Goal: Information Seeking & Learning: Learn about a topic

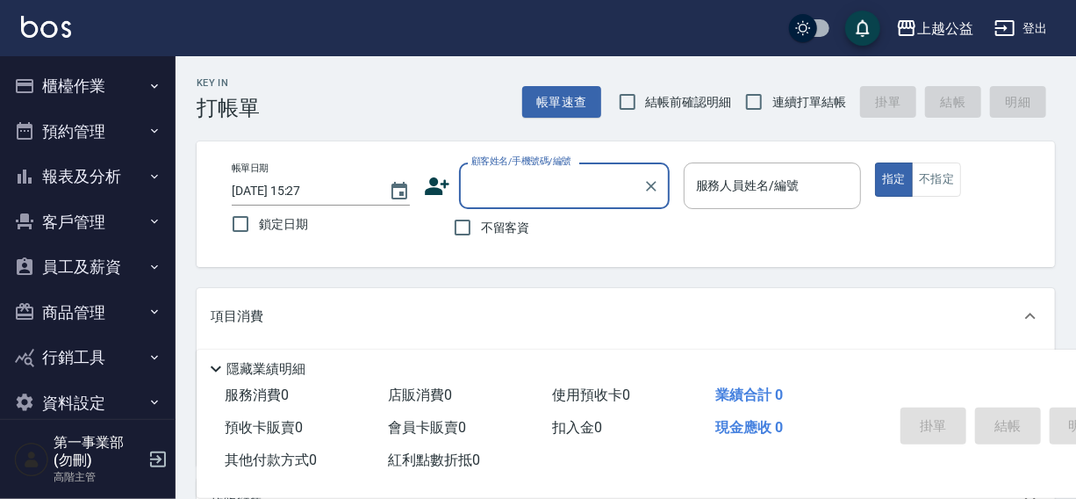
scroll to position [4, 0]
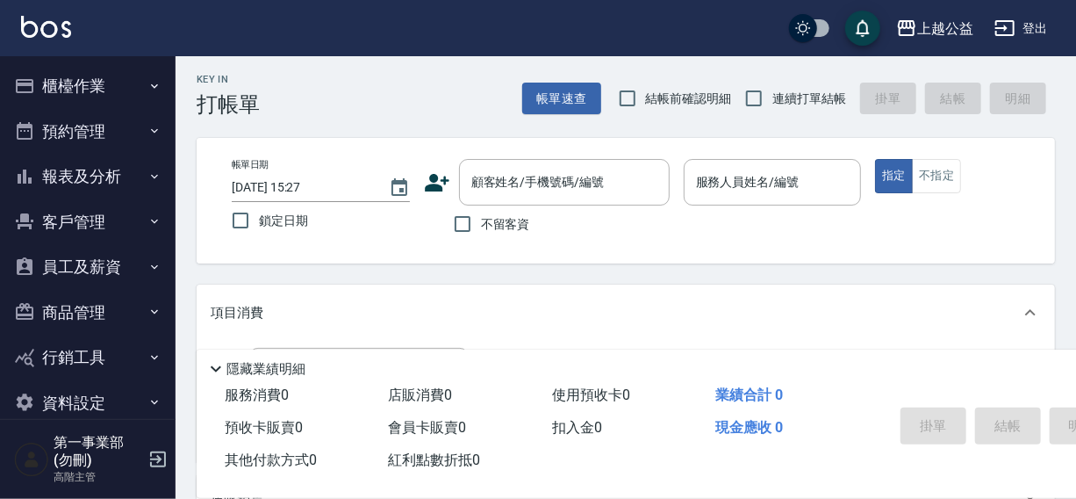
click at [736, 17] on div "上越公益 登出" at bounding box center [538, 28] width 1076 height 56
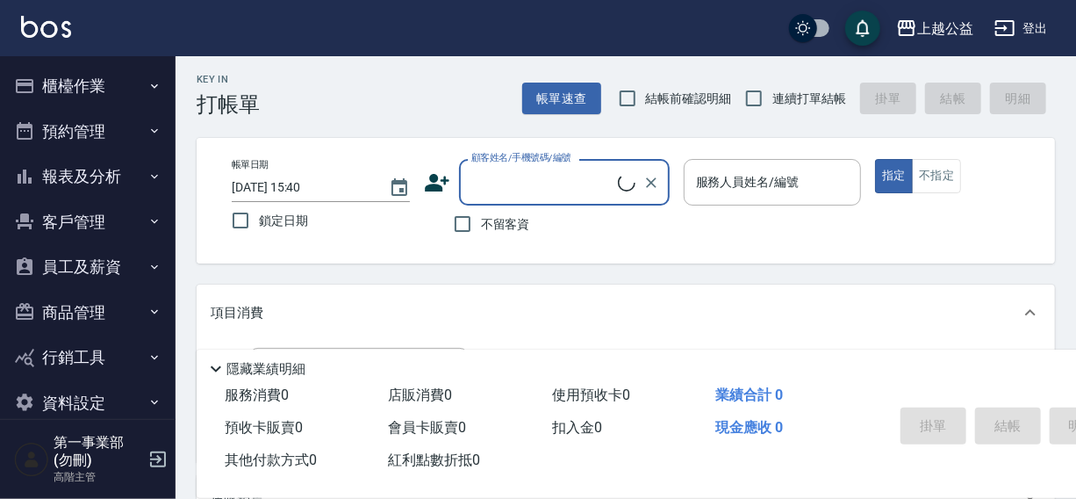
scroll to position [4, 0]
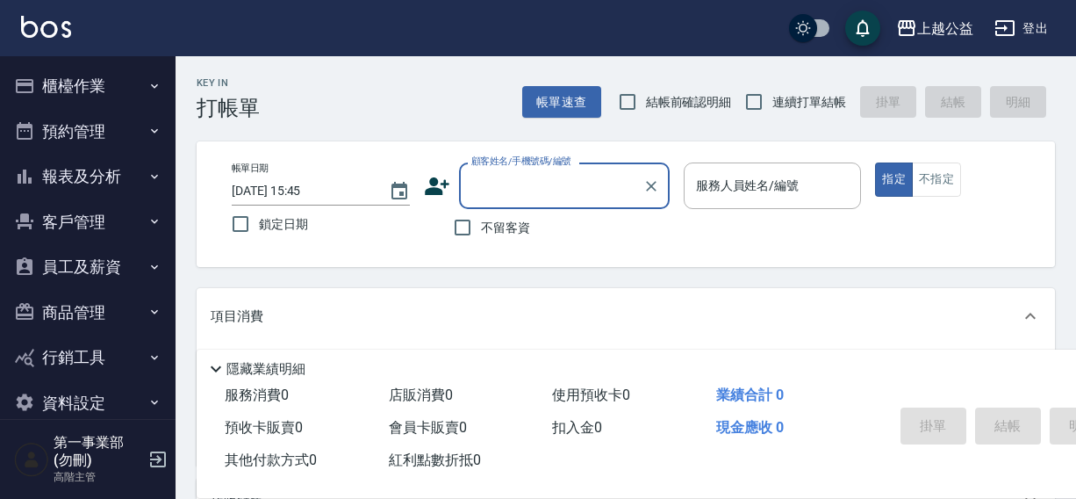
scroll to position [4, 0]
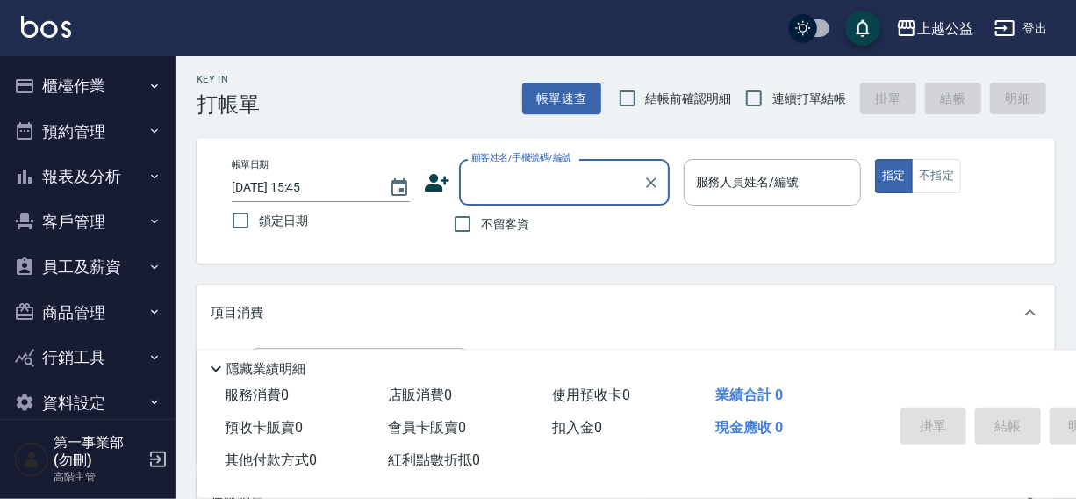
click at [677, 18] on div "上越公益 登出" at bounding box center [538, 28] width 1076 height 56
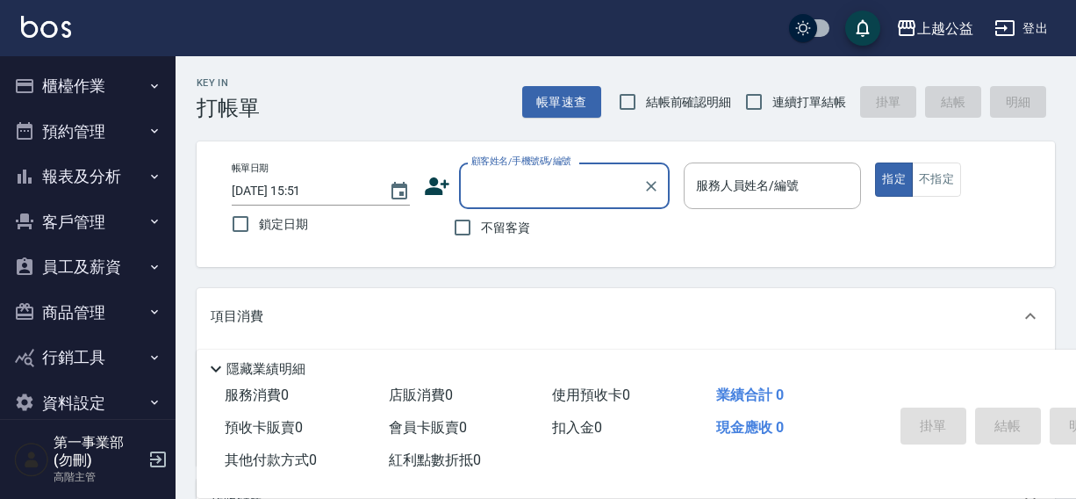
scroll to position [4, 0]
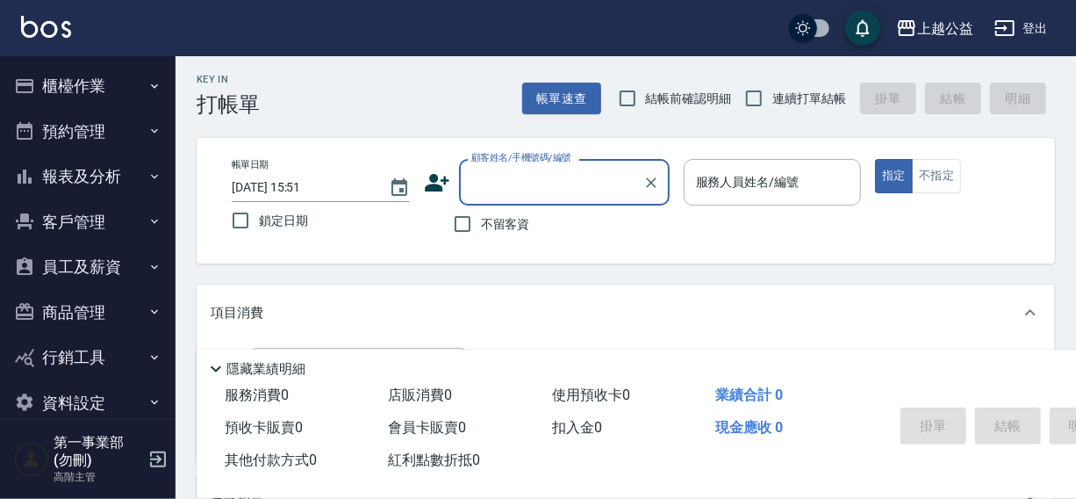
click at [744, 36] on div "上越公益 登出" at bounding box center [538, 28] width 1076 height 56
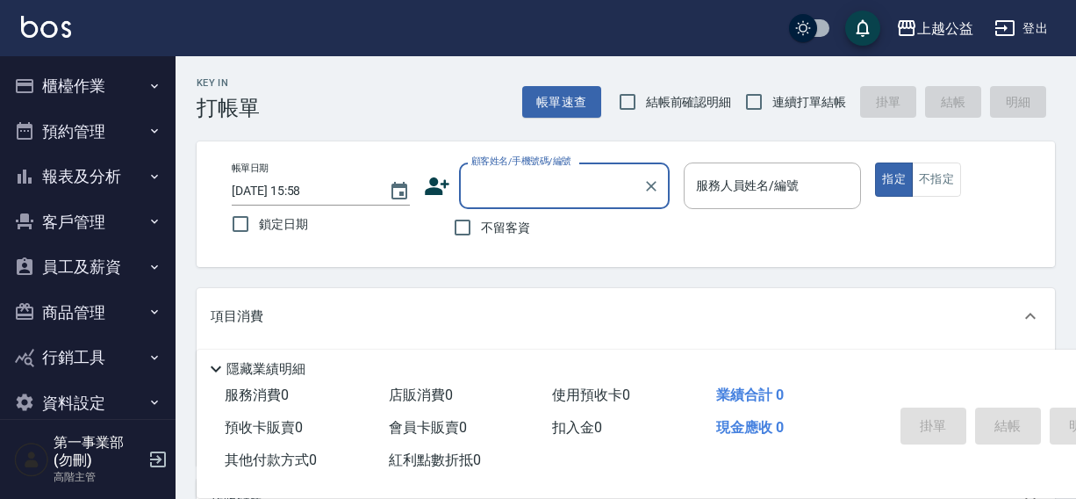
scroll to position [4, 0]
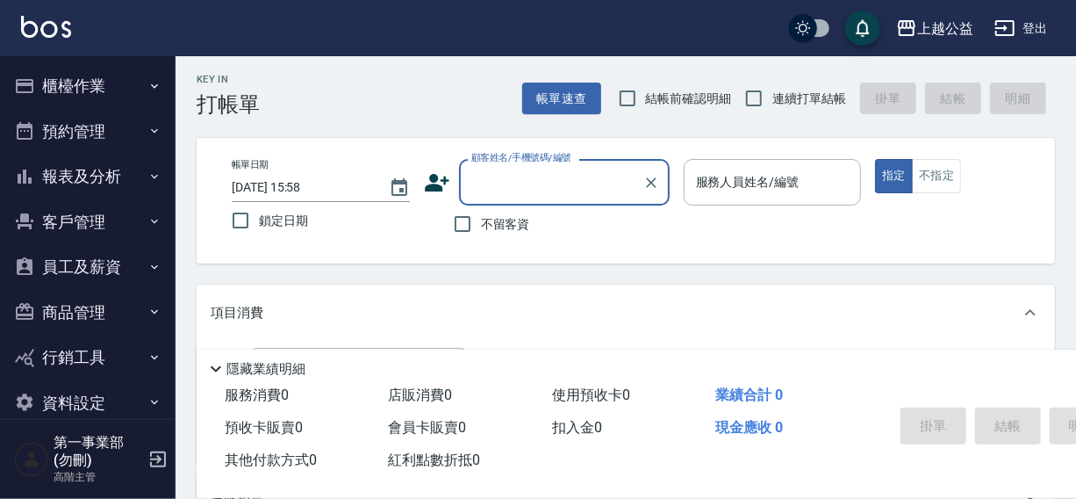
click at [68, 178] on button "報表及分析" at bounding box center [87, 177] width 161 height 46
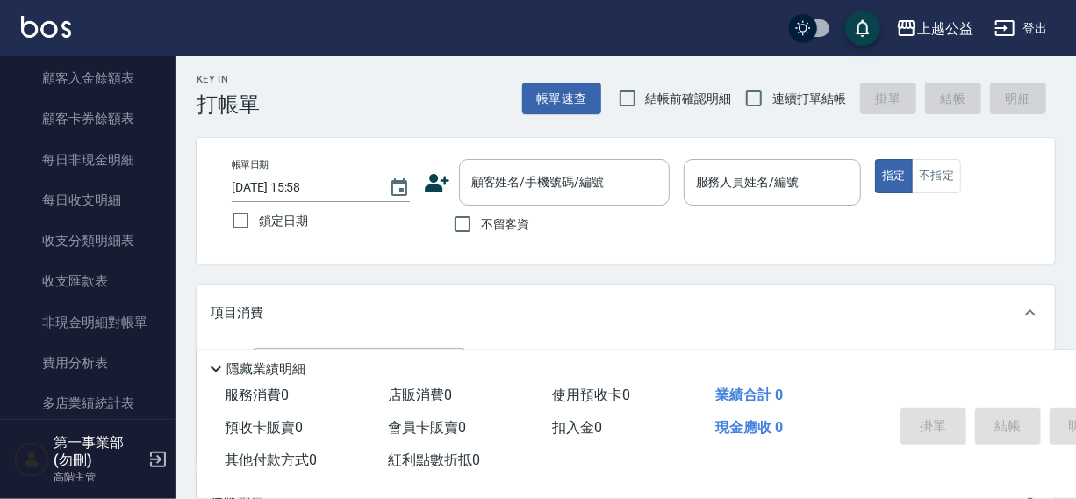
scroll to position [1394, 0]
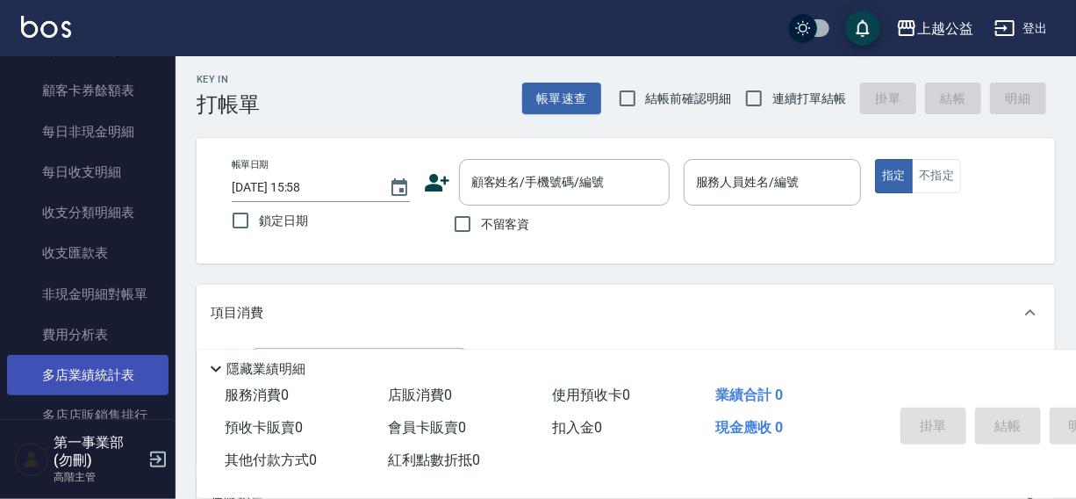
click at [79, 377] on link "多店業績統計表" at bounding box center [87, 375] width 161 height 40
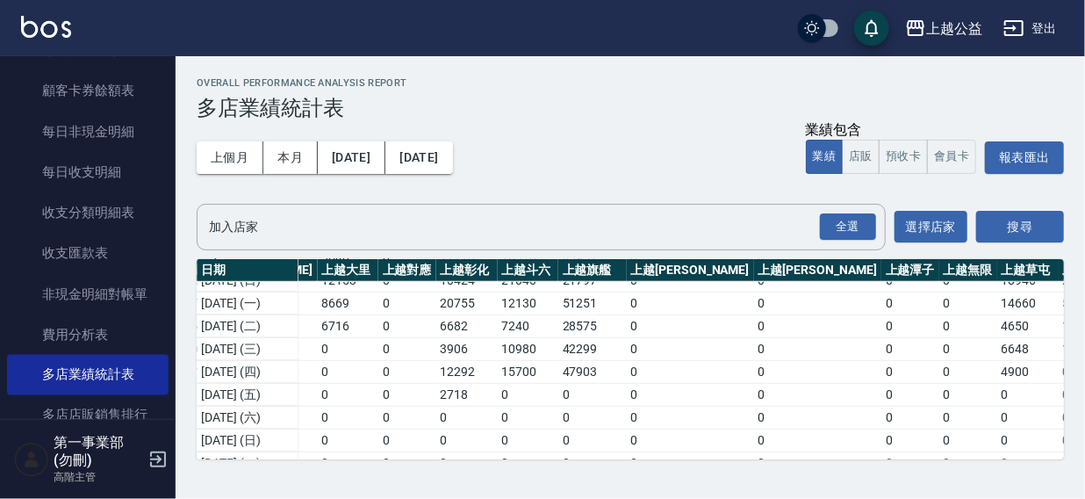
scroll to position [469, 2211]
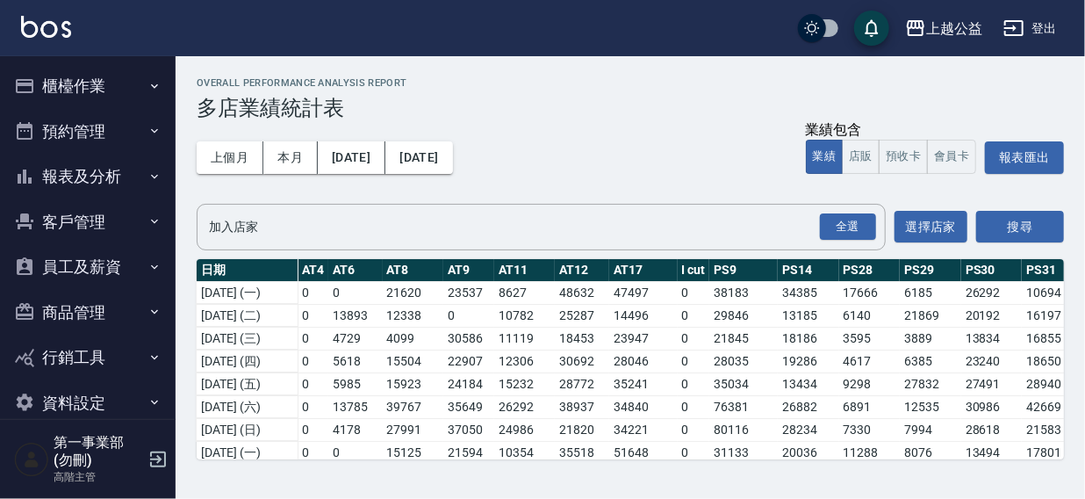
click at [69, 176] on button "報表及分析" at bounding box center [87, 177] width 161 height 46
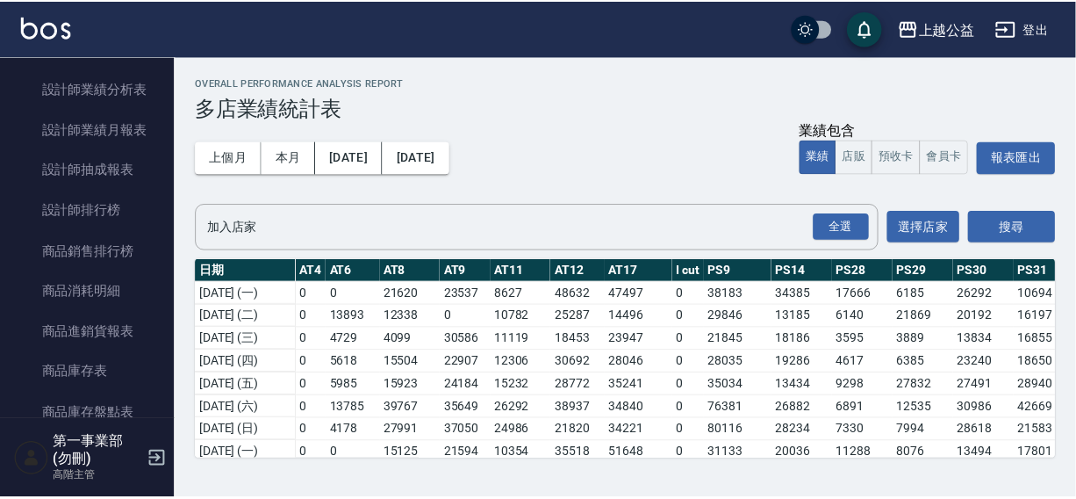
scroll to position [810, 0]
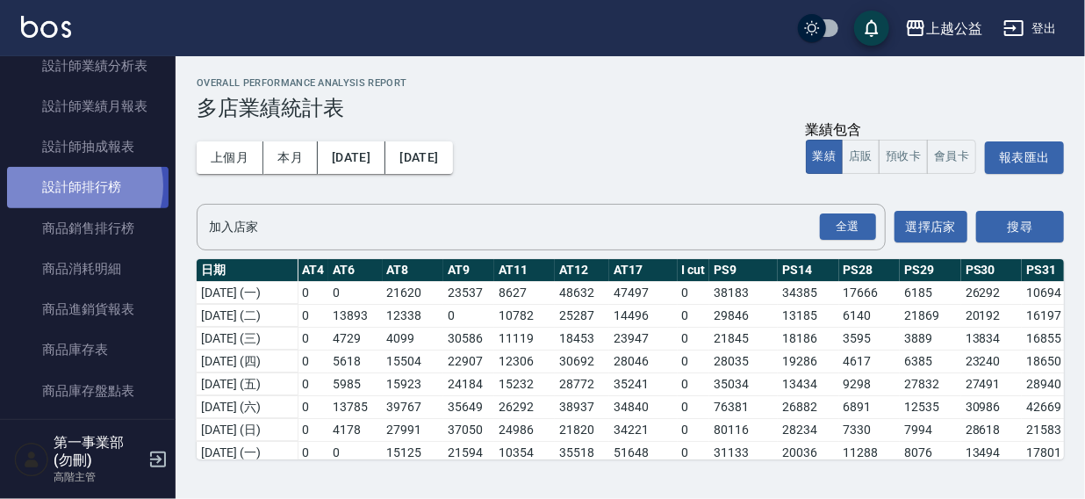
click at [77, 186] on link "設計師排行榜" at bounding box center [87, 187] width 161 height 40
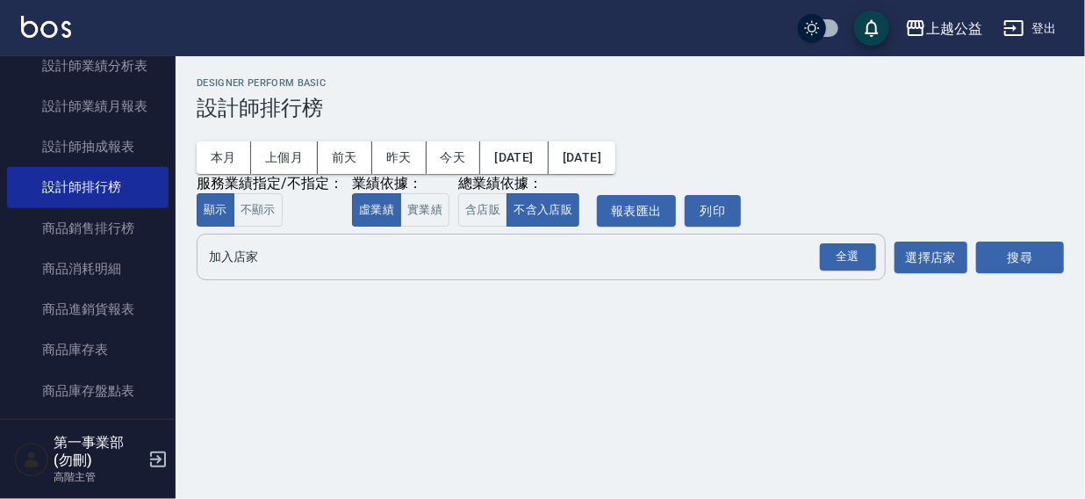
click at [224, 266] on input "加入店家" at bounding box center [528, 256] width 647 height 31
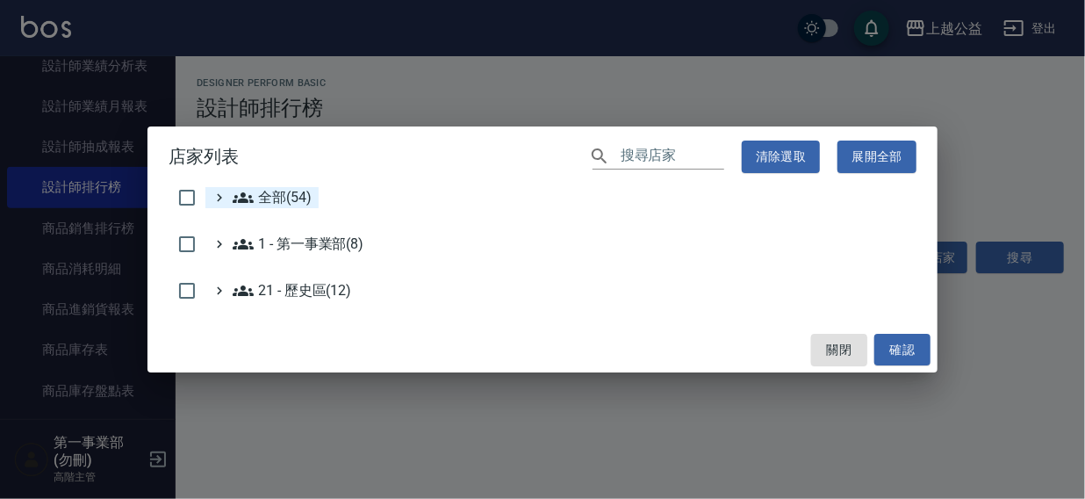
click at [262, 199] on span "全部(54)" at bounding box center [272, 197] width 79 height 21
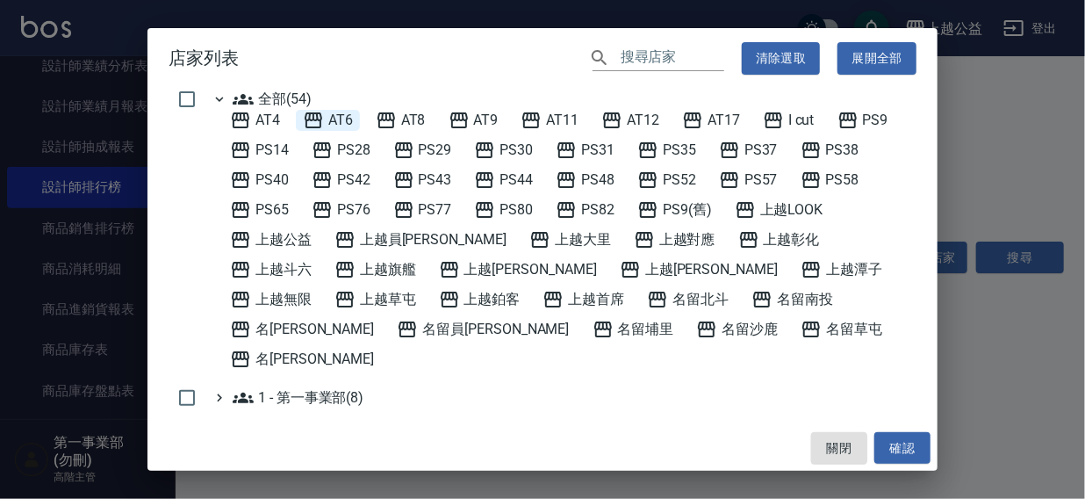
click at [348, 118] on span "AT6" at bounding box center [328, 120] width 50 height 21
click at [906, 444] on button "確認" at bounding box center [902, 448] width 56 height 32
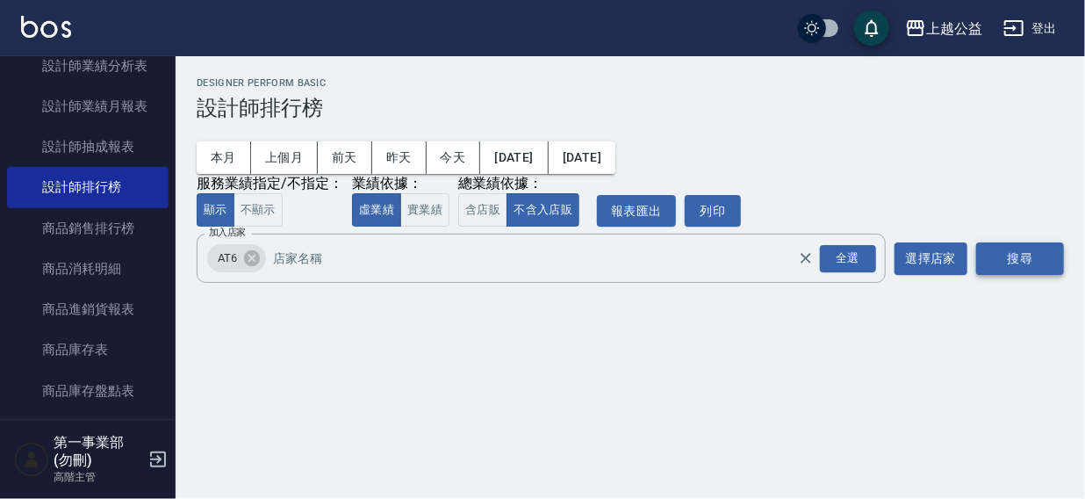
click at [994, 258] on button "搜尋" at bounding box center [1020, 258] width 88 height 32
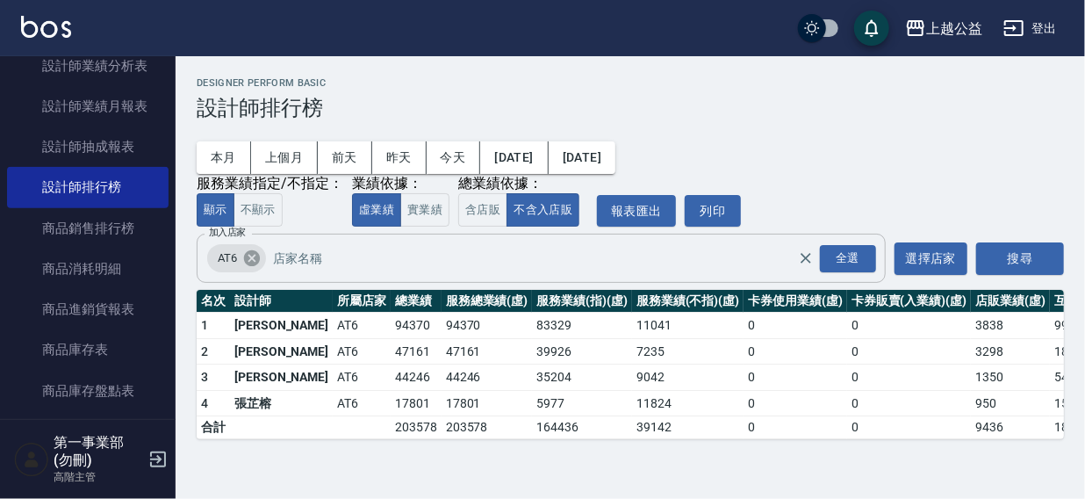
click at [246, 256] on icon at bounding box center [252, 258] width 16 height 16
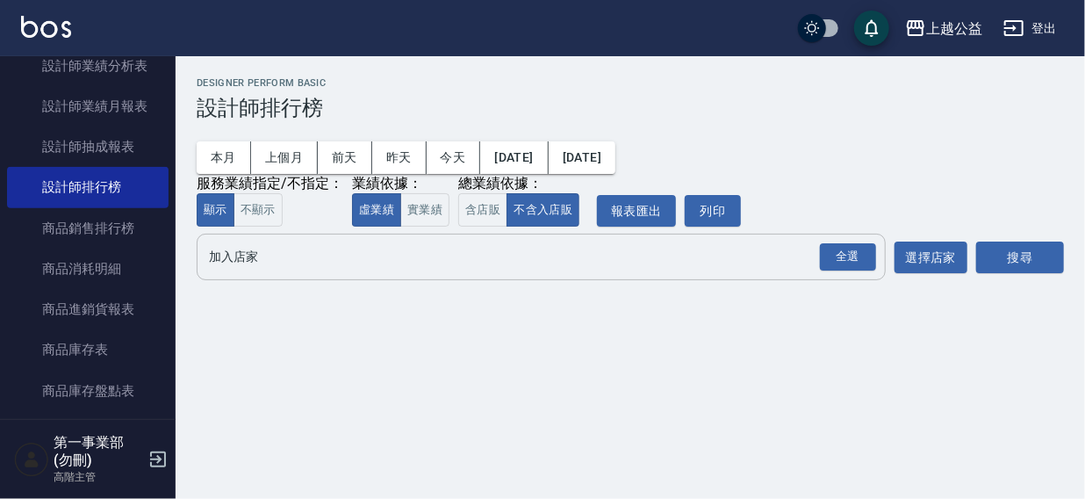
click at [245, 262] on input "加入店家" at bounding box center [528, 256] width 647 height 31
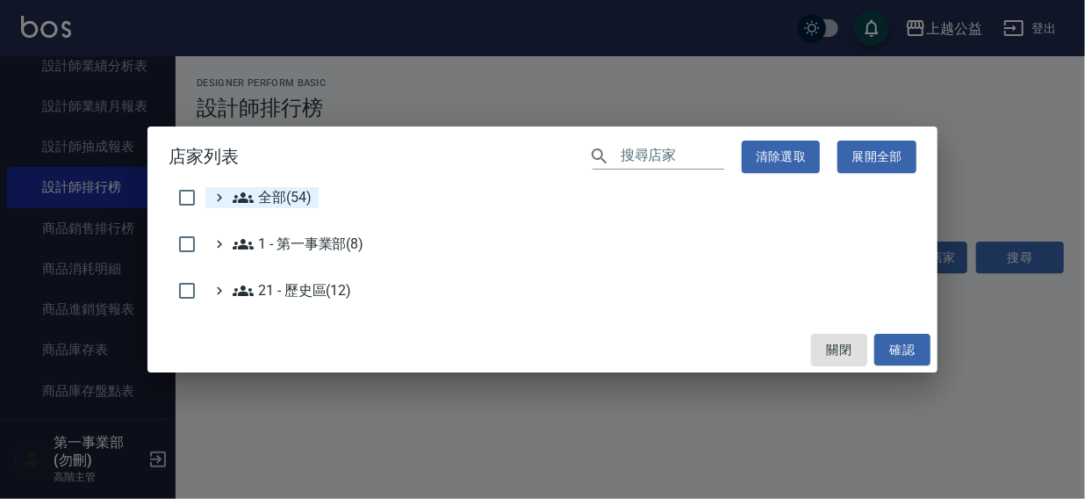
click at [276, 201] on span "全部(54)" at bounding box center [272, 197] width 79 height 21
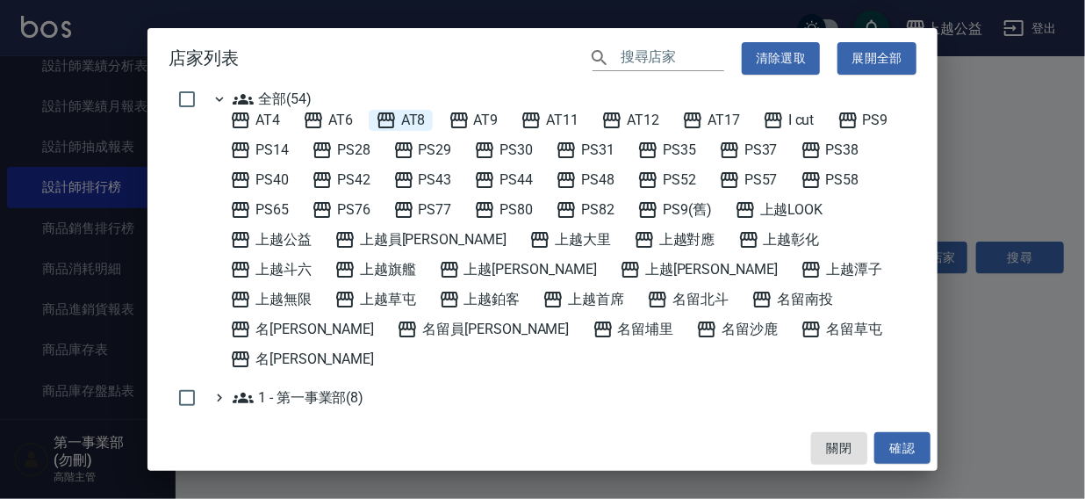
click at [421, 125] on span "AT8" at bounding box center [401, 120] width 50 height 21
drag, startPoint x: 915, startPoint y: 462, endPoint x: 913, endPoint y: 421, distance: 40.5
click at [916, 461] on button "確認" at bounding box center [902, 448] width 56 height 32
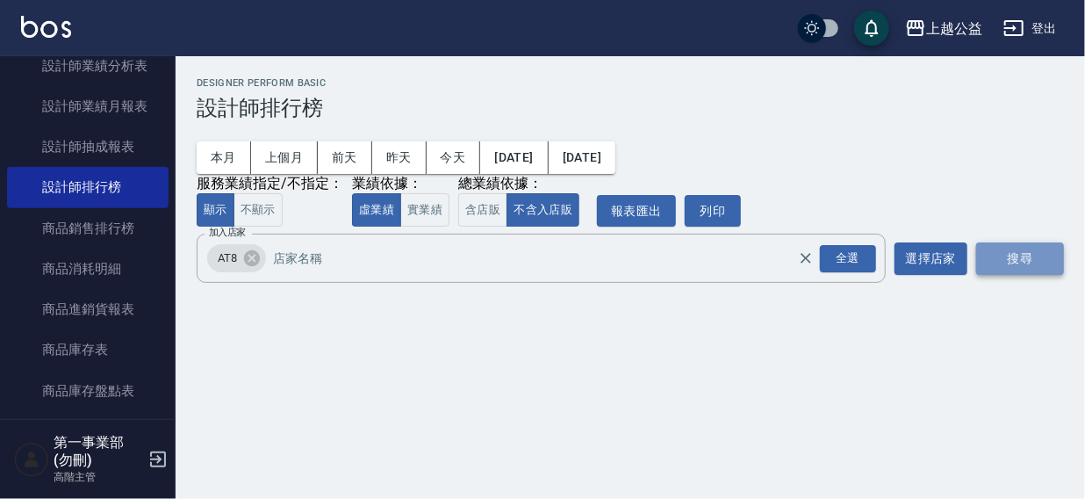
click at [1003, 265] on button "搜尋" at bounding box center [1020, 258] width 88 height 32
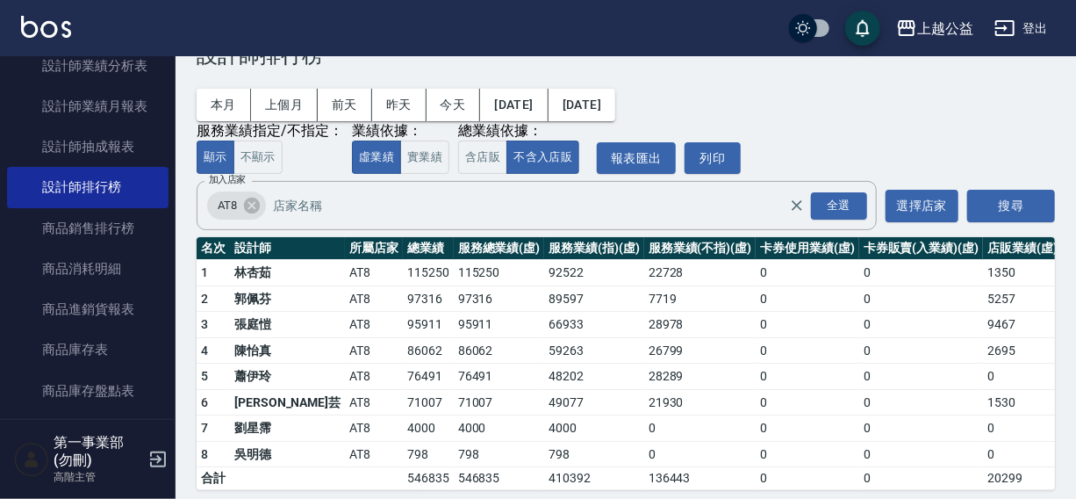
scroll to position [62, 0]
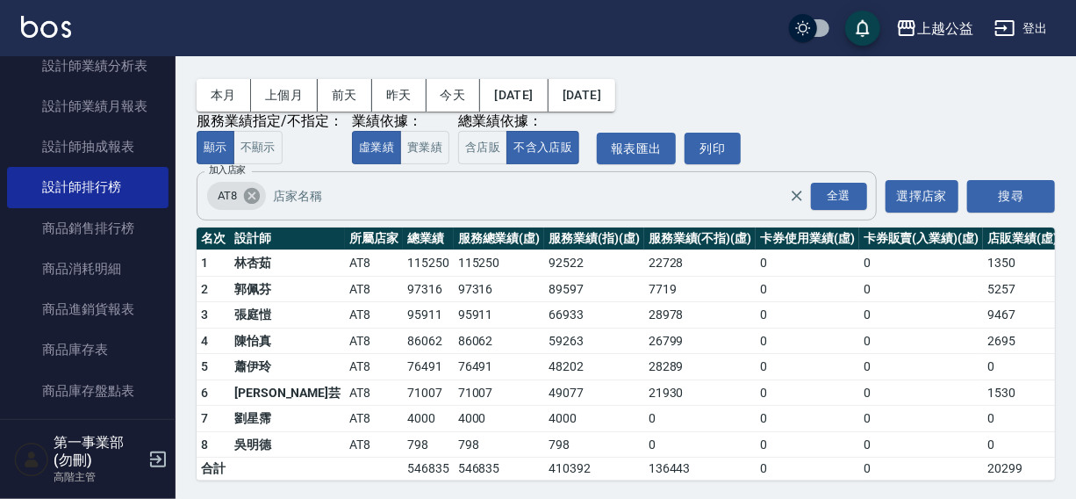
click at [259, 192] on icon at bounding box center [251, 195] width 19 height 19
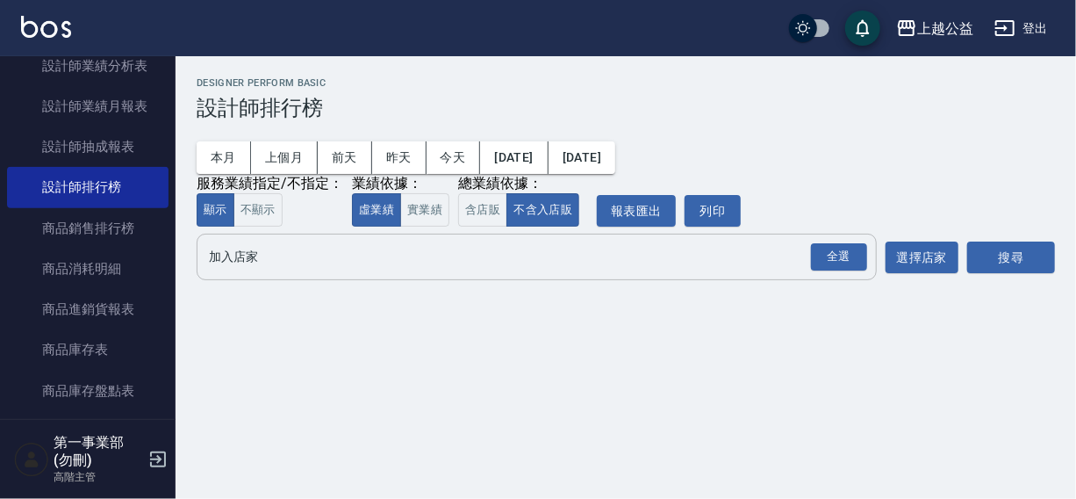
scroll to position [0, 0]
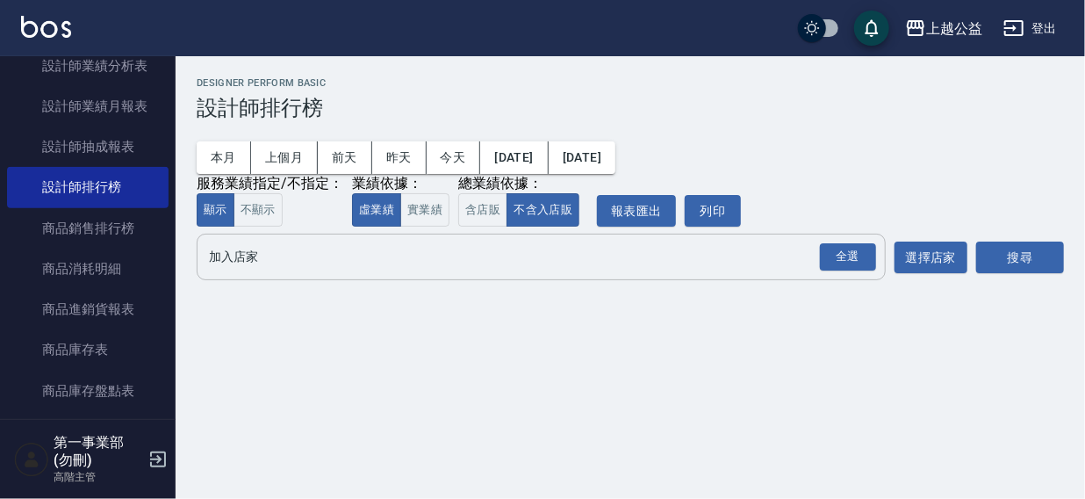
click at [226, 256] on input "加入店家" at bounding box center [528, 256] width 647 height 31
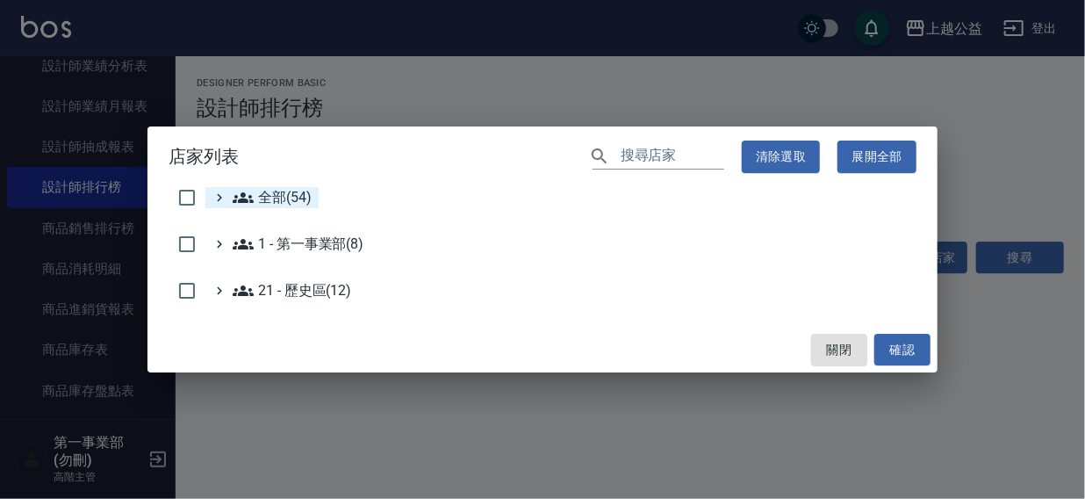
click at [263, 195] on span "全部(54)" at bounding box center [272, 197] width 79 height 21
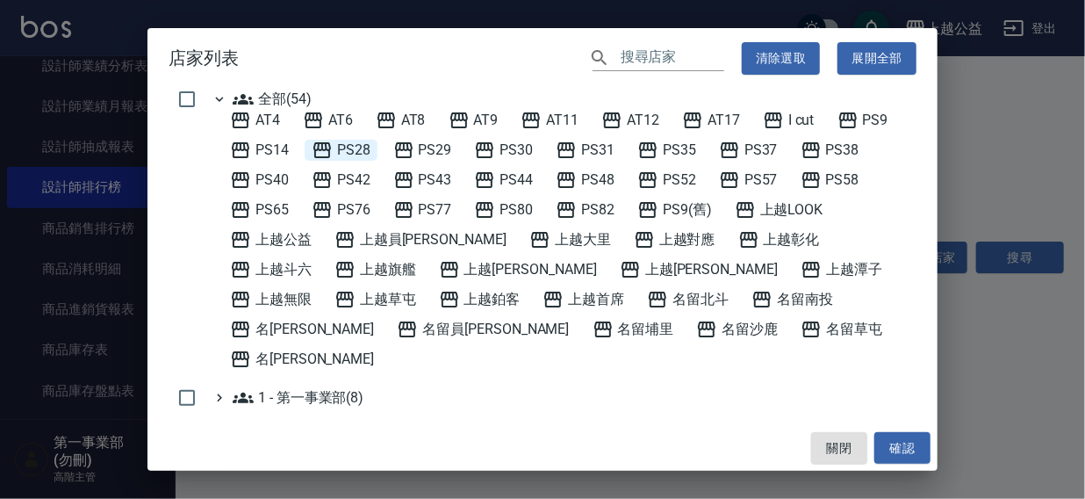
click at [348, 147] on span "PS28" at bounding box center [341, 150] width 59 height 21
click at [885, 445] on button "確認" at bounding box center [902, 448] width 56 height 32
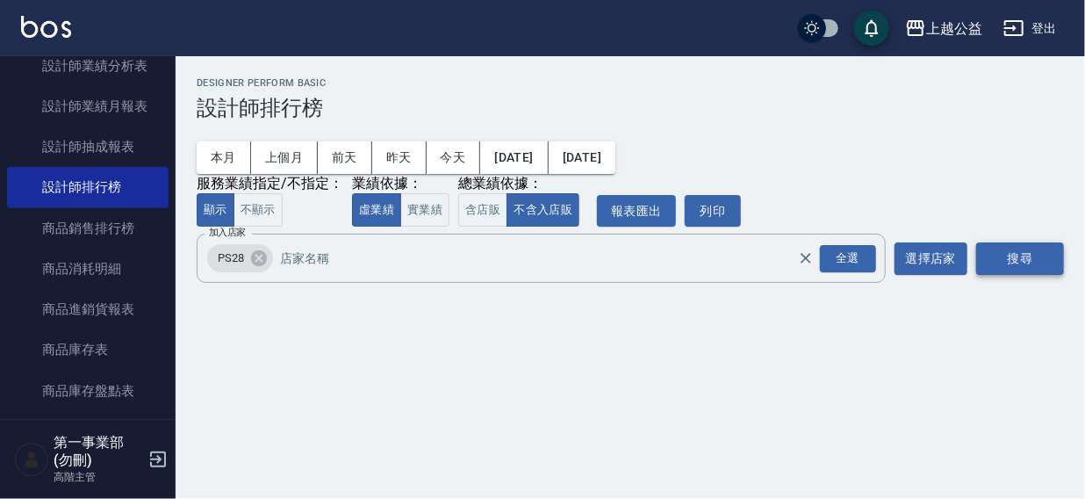
click at [1025, 267] on button "搜尋" at bounding box center [1020, 258] width 88 height 32
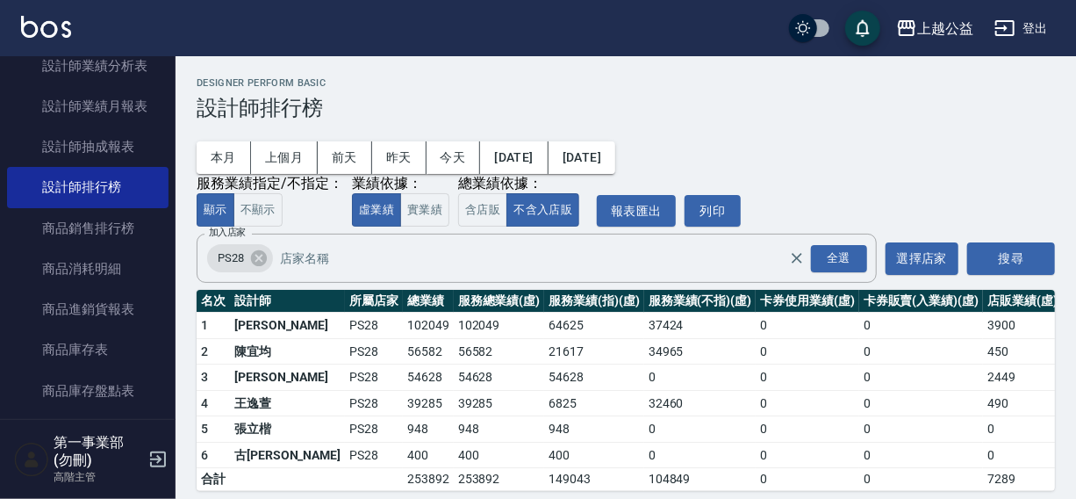
scroll to position [26, 0]
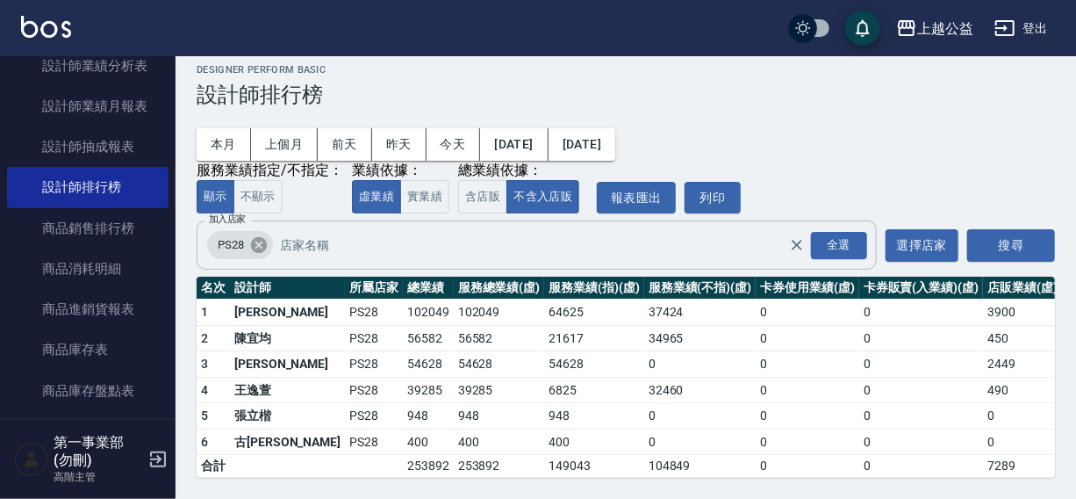
click at [256, 237] on icon at bounding box center [259, 245] width 16 height 16
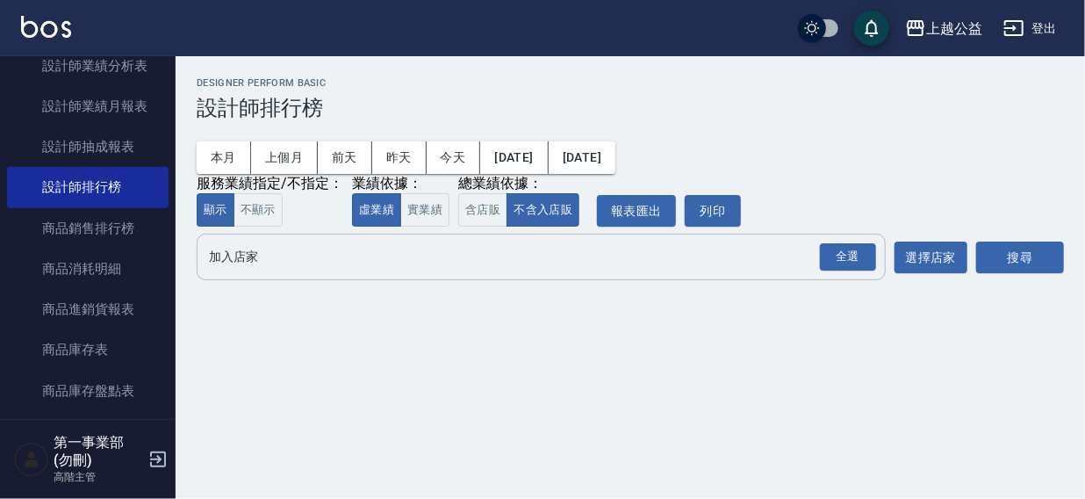
click at [250, 258] on input "加入店家" at bounding box center [528, 256] width 647 height 31
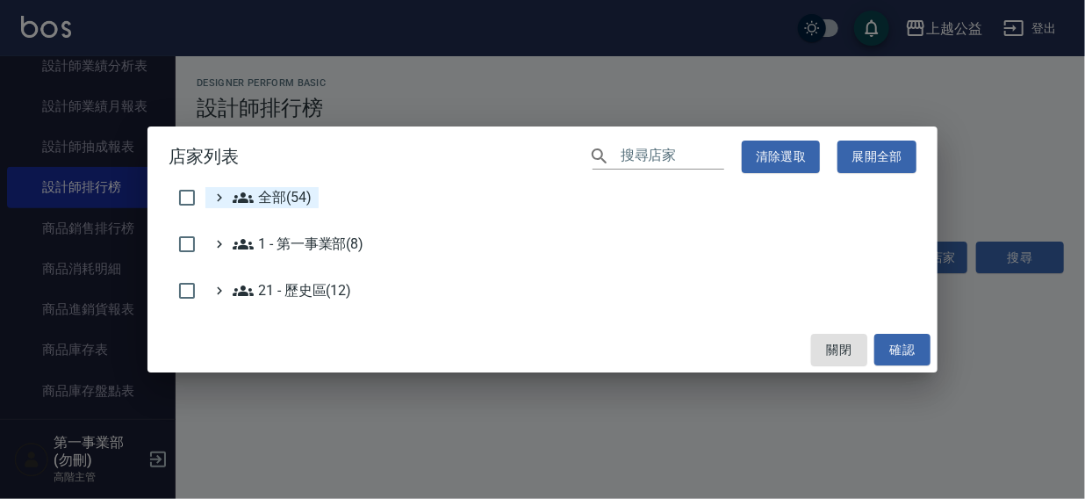
click at [282, 188] on span "全部(54)" at bounding box center [272, 197] width 79 height 21
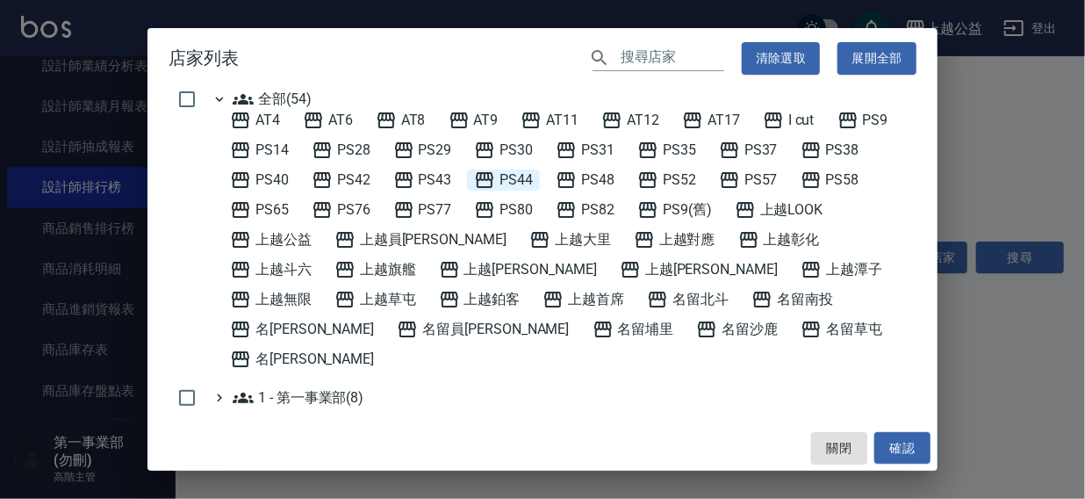
click at [507, 176] on span "PS44" at bounding box center [503, 179] width 59 height 21
click at [915, 439] on button "確認" at bounding box center [902, 448] width 56 height 32
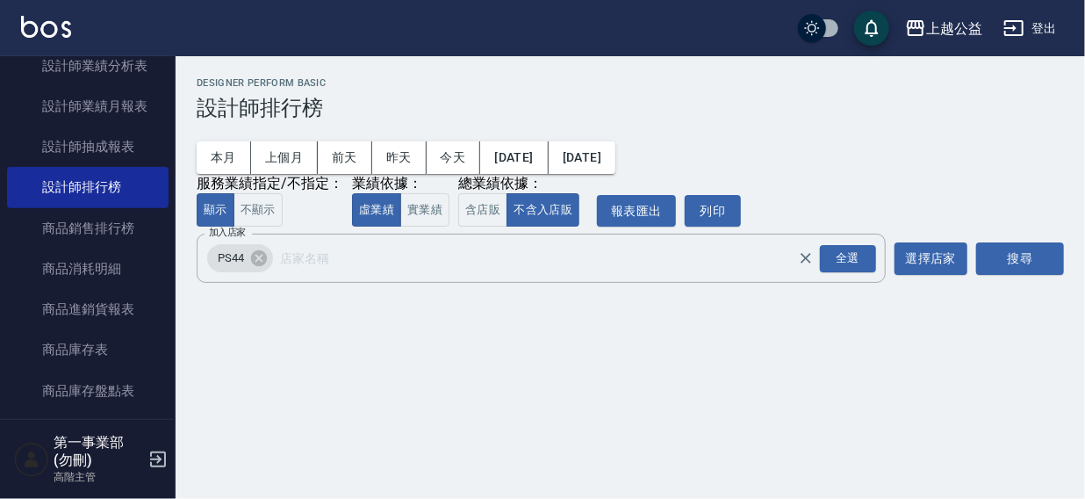
click at [1011, 256] on button "搜尋" at bounding box center [1020, 258] width 88 height 32
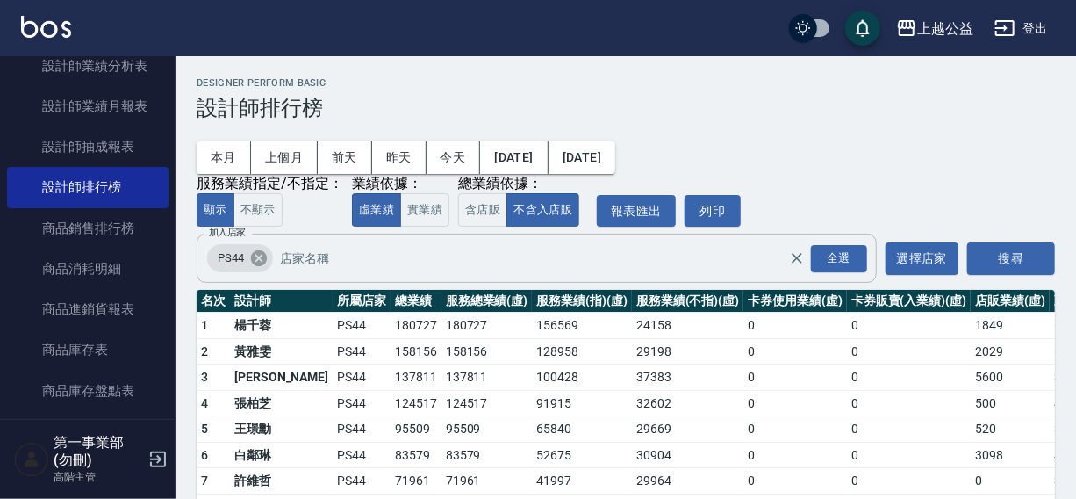
click at [257, 263] on icon at bounding box center [259, 258] width 16 height 16
